Goal: Information Seeking & Learning: Learn about a topic

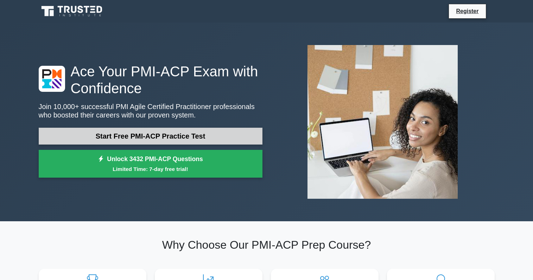
click at [150, 138] on link "Start Free PMI-ACP Practice Test" at bounding box center [151, 136] width 224 height 17
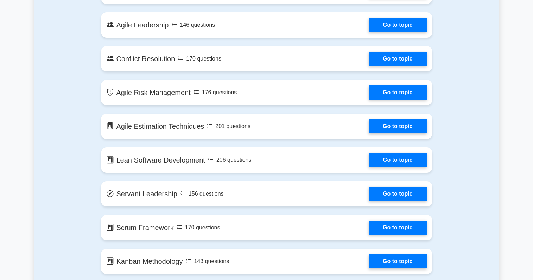
scroll to position [832, 0]
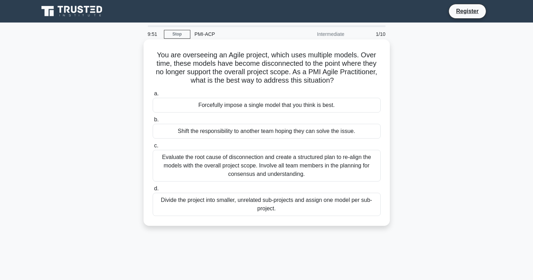
click at [214, 105] on div "Forcefully impose a single model that you think is best." at bounding box center [267, 105] width 228 height 15
click at [153, 96] on input "a. Forcefully impose a single model that you think is best." at bounding box center [153, 93] width 0 height 5
